Goal: Task Accomplishment & Management: Use online tool/utility

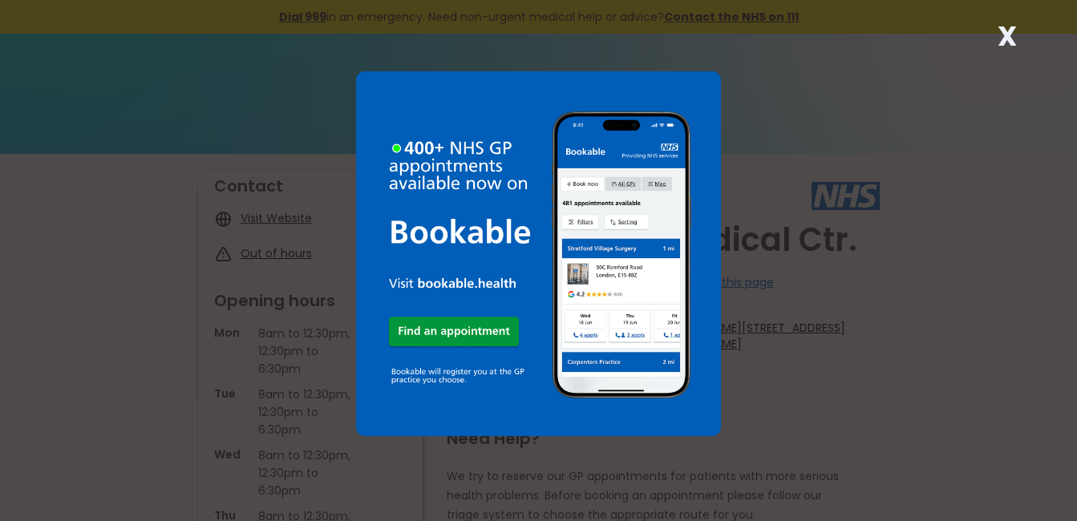
click at [1009, 28] on strong "X" at bounding box center [1007, 36] width 19 height 38
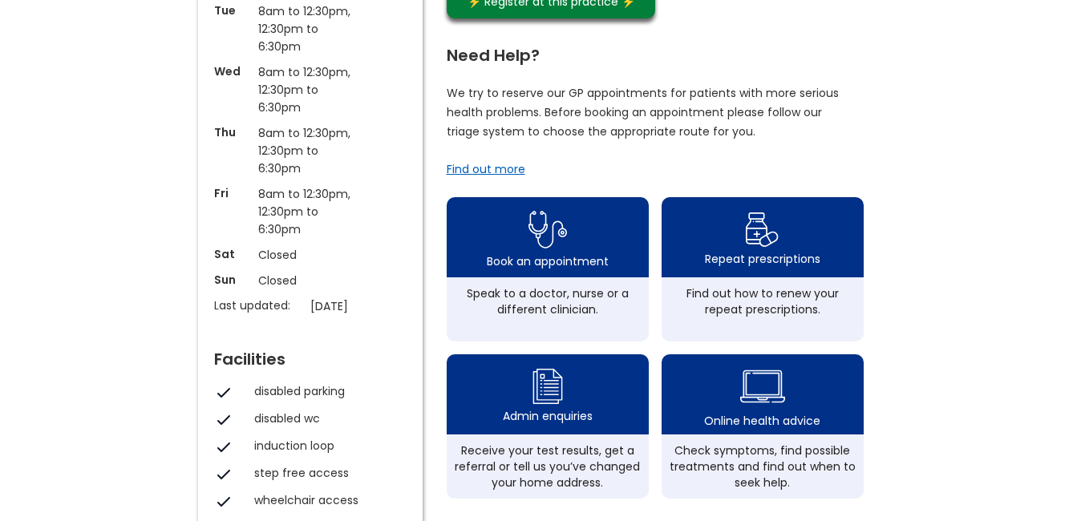
scroll to position [385, 0]
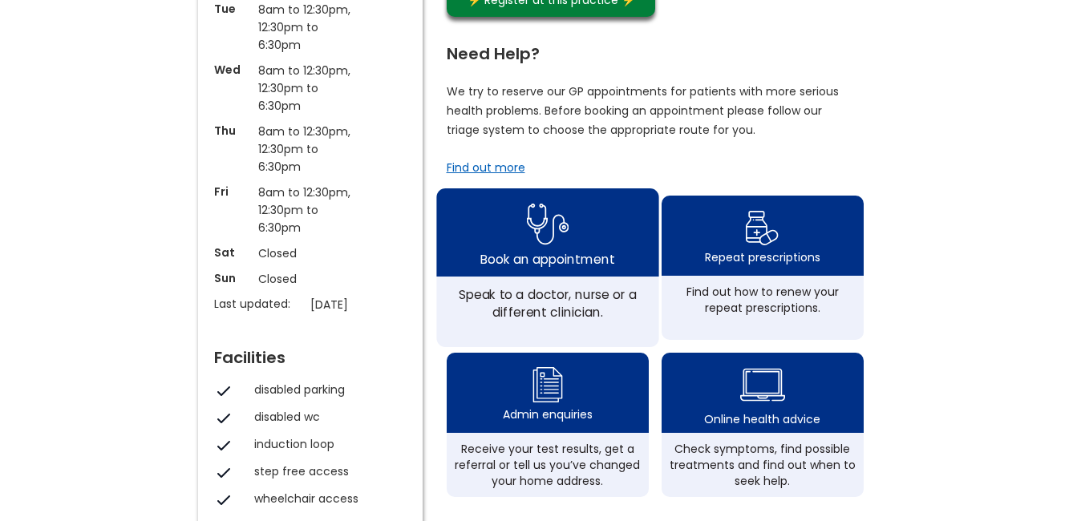
click at [557, 267] on div "Book an appointment" at bounding box center [547, 258] width 134 height 18
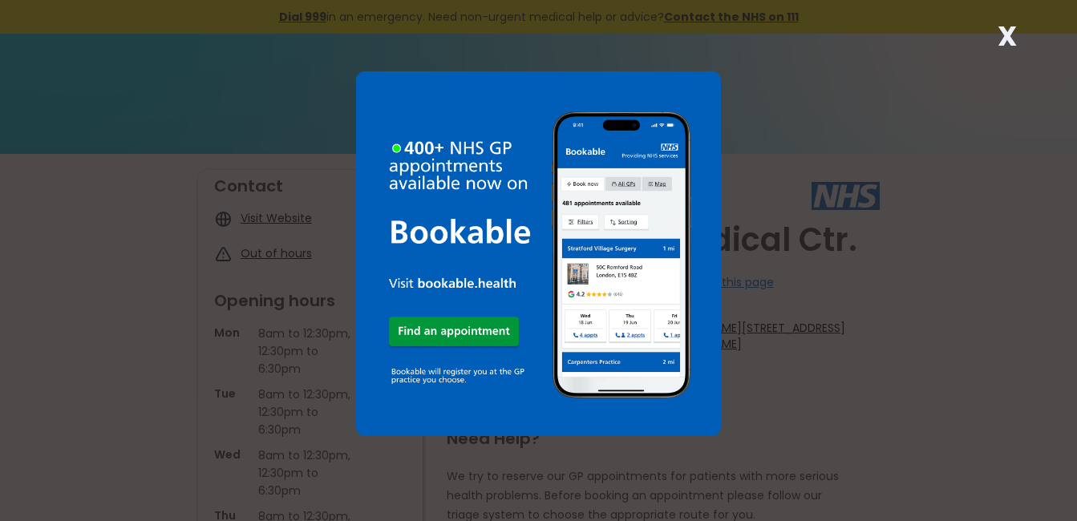
click at [1009, 32] on strong "X" at bounding box center [1007, 36] width 19 height 38
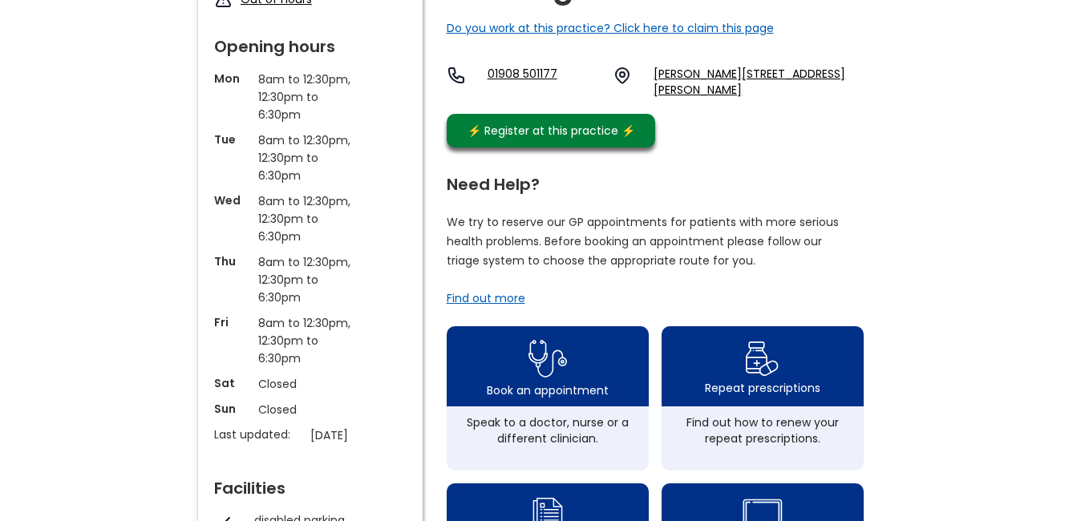
scroll to position [257, 0]
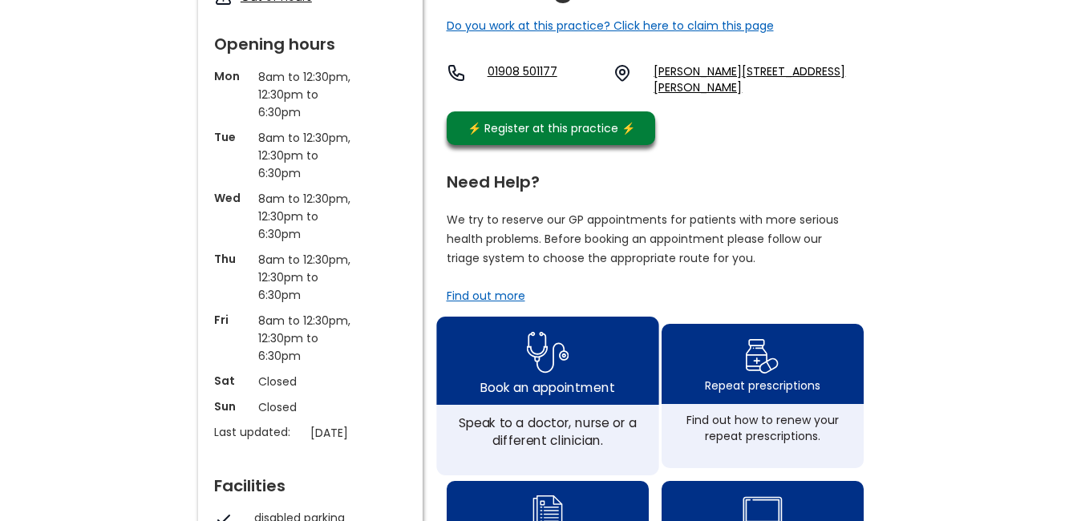
click at [528, 379] on img at bounding box center [547, 352] width 43 height 52
